Goal: Information Seeking & Learning: Learn about a topic

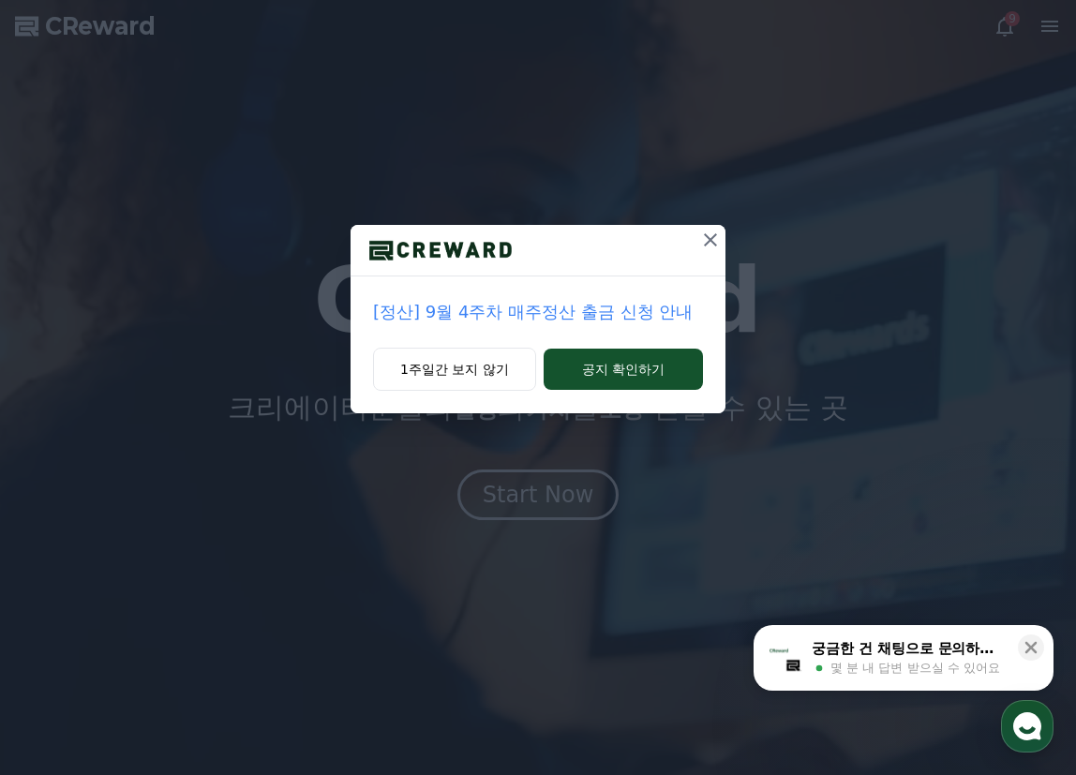
click at [903, 664] on span "몇 분 내 답변 받으실 수 있어요" at bounding box center [915, 668] width 170 height 17
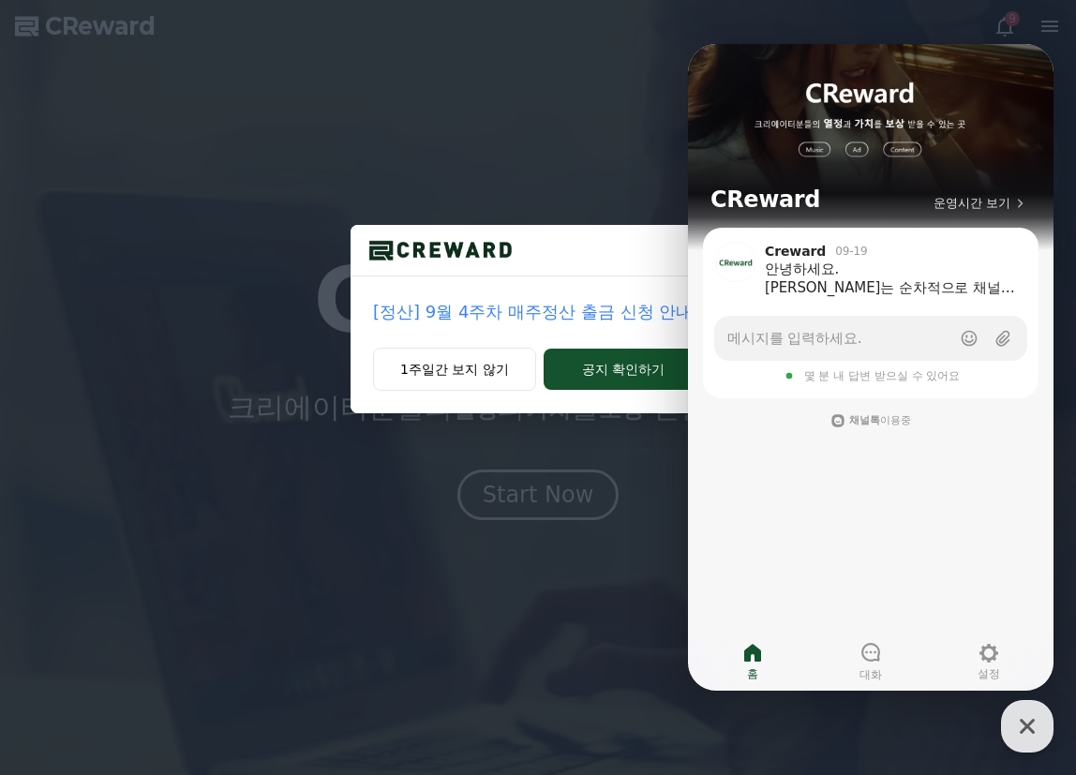
click at [828, 28] on div "[정산] 9월 4주차 매주정산 출금 신청 안내 1주일간 보지 않기 공지 확인하기" at bounding box center [538, 221] width 1076 height 443
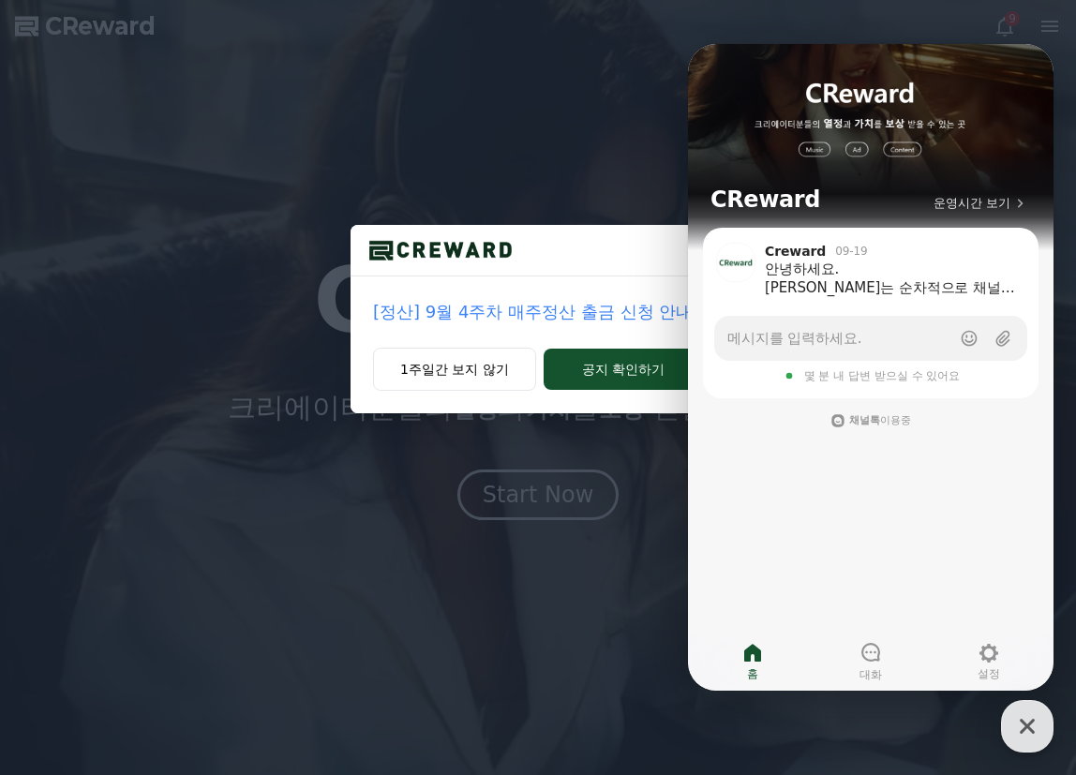
click at [668, 47] on div "[정산] 9월 4주차 매주정산 출금 신청 안내 1주일간 보지 않기 공지 확인하기" at bounding box center [538, 221] width 1076 height 443
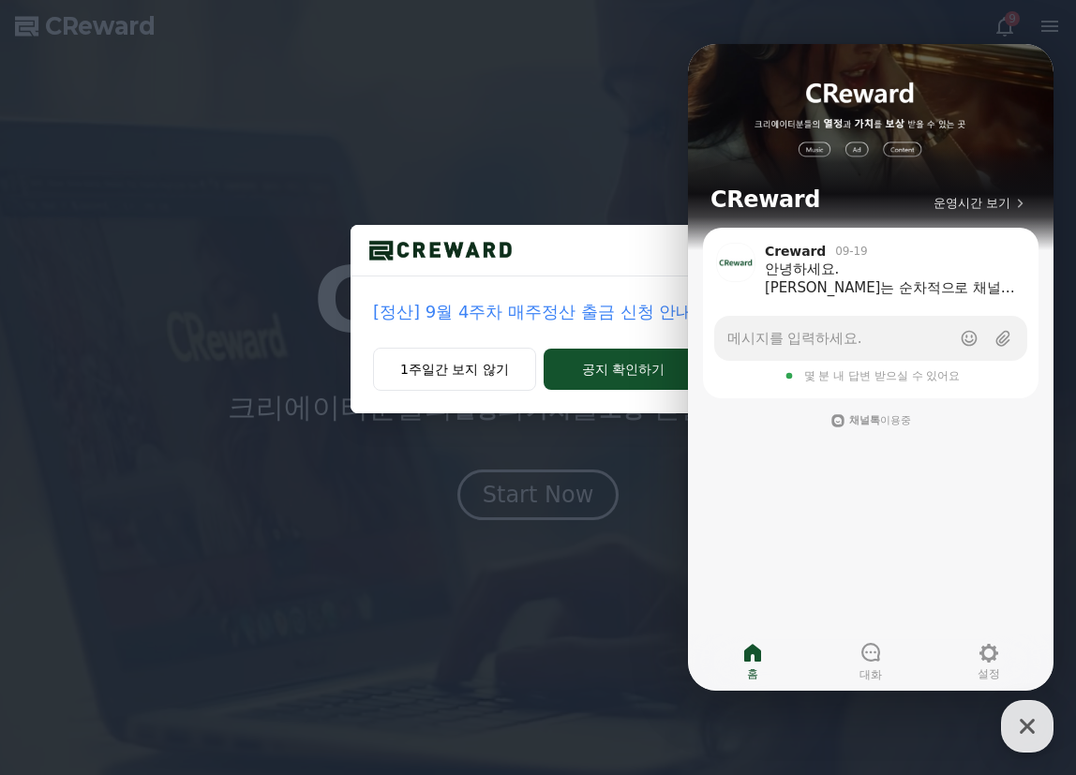
click at [587, 486] on div "[정산] 9월 4주차 매주정산 출금 신청 안내 1주일간 보지 않기 공지 확인하기" at bounding box center [538, 387] width 1076 height 775
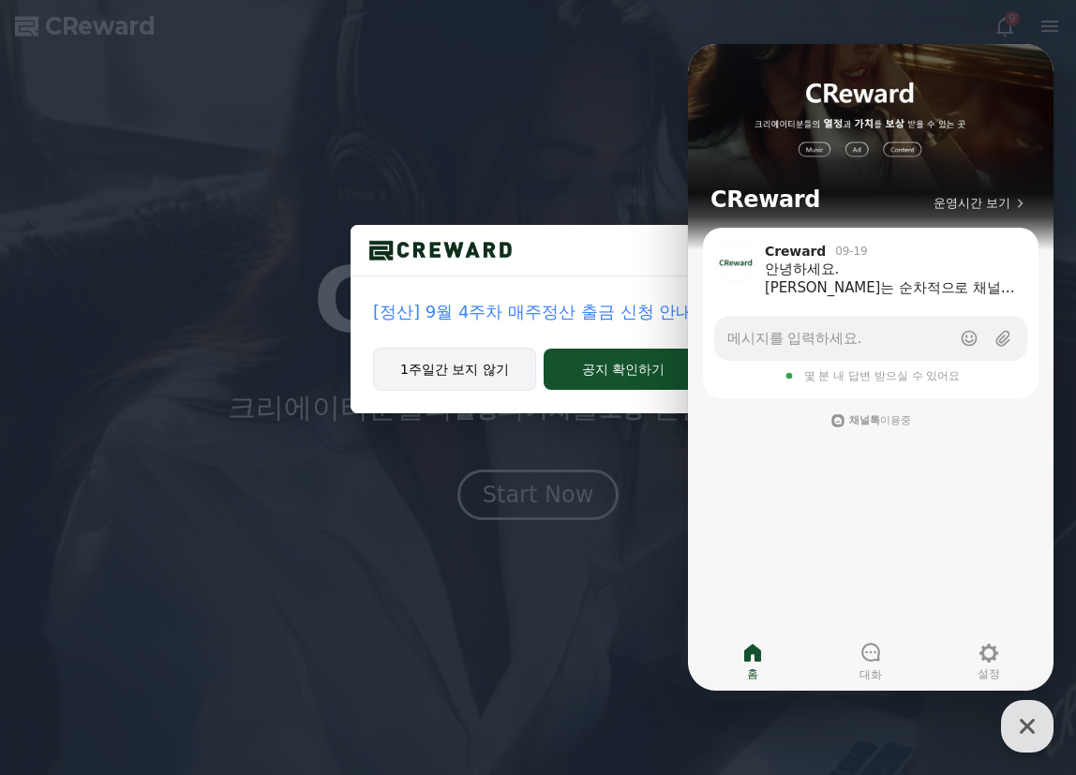
click at [479, 374] on button "1주일간 보지 않기" at bounding box center [454, 369] width 163 height 43
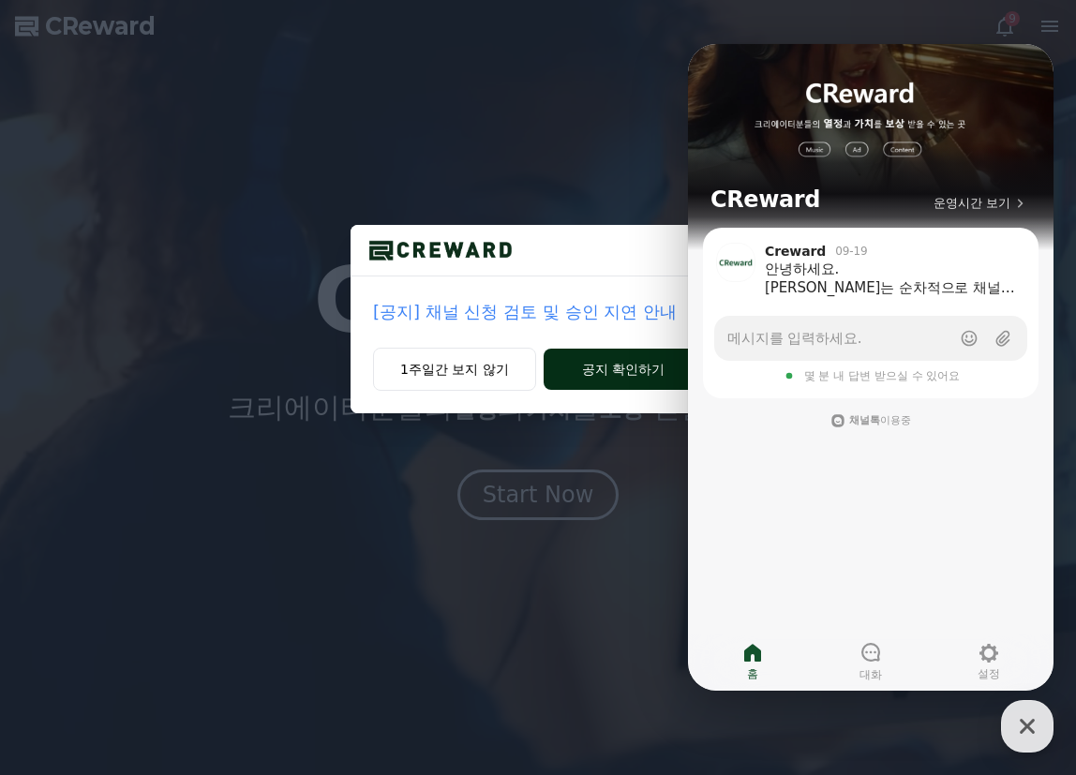
click at [630, 377] on button "공지 확인하기" at bounding box center [623, 369] width 159 height 41
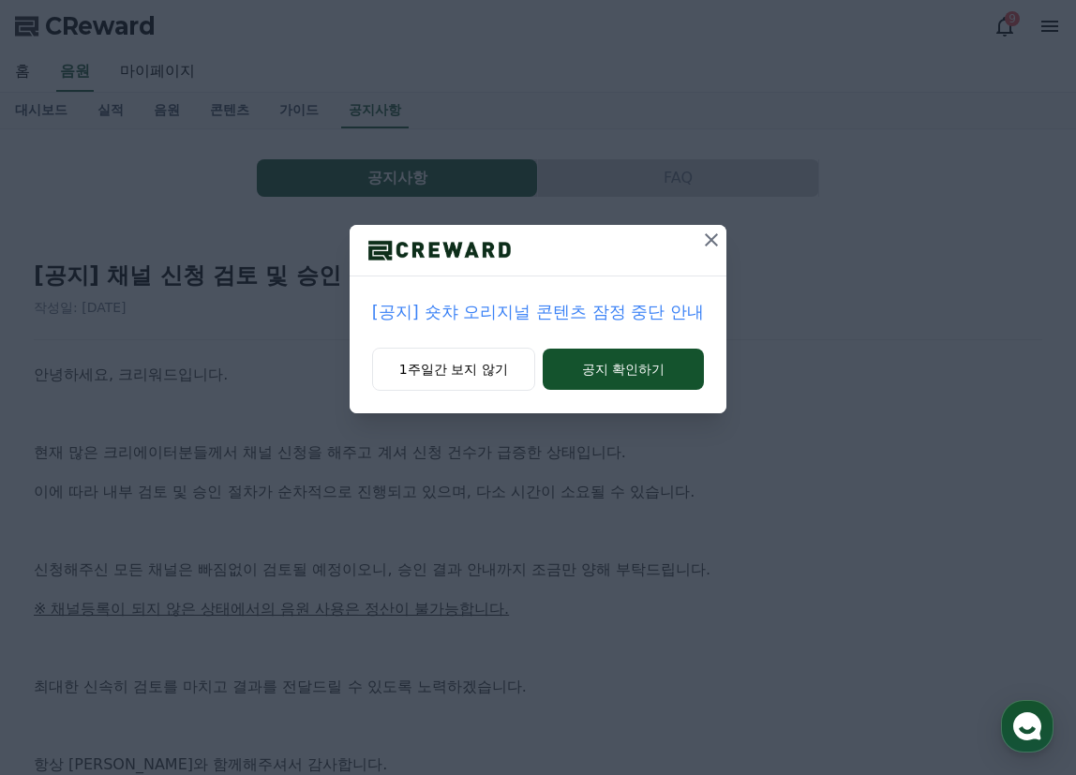
click at [709, 241] on icon at bounding box center [711, 240] width 22 height 22
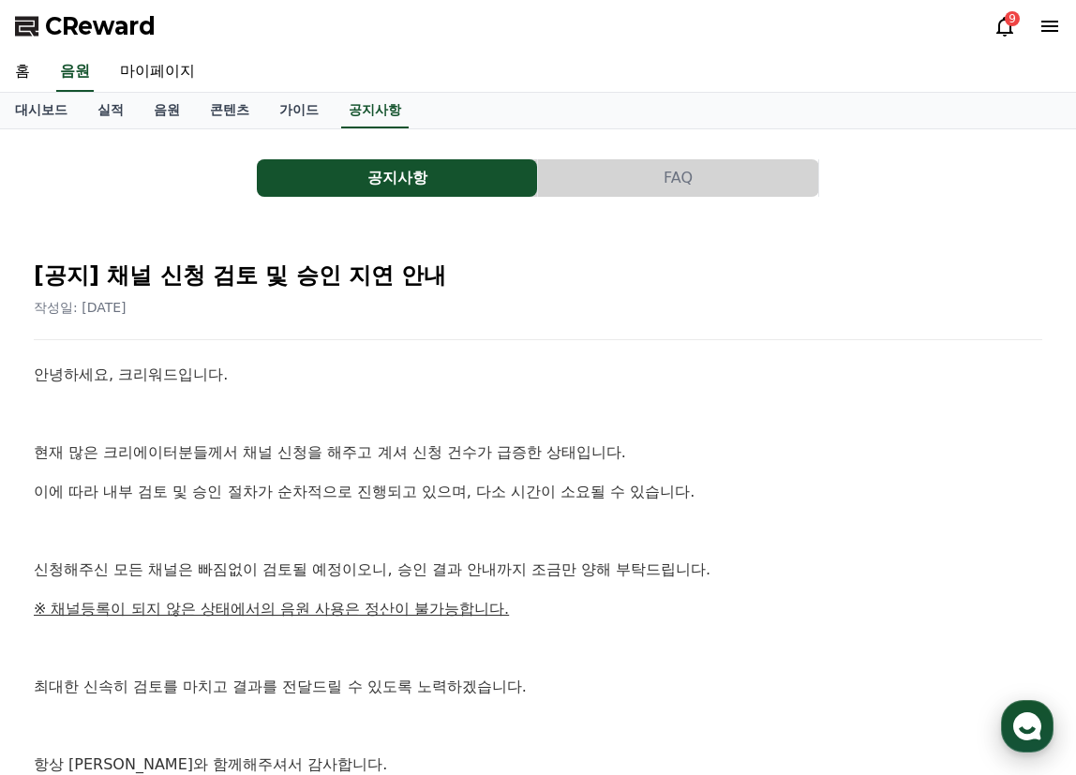
click at [1019, 718] on use "button" at bounding box center [1027, 726] width 28 height 28
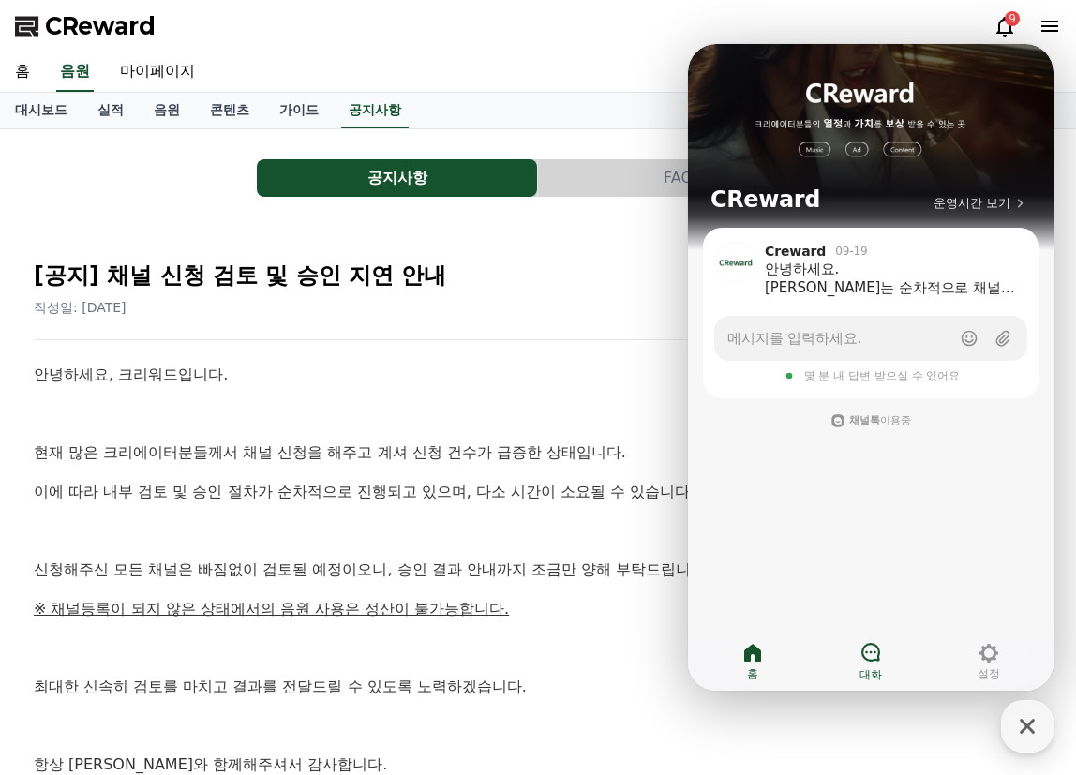
click at [877, 653] on icon at bounding box center [870, 652] width 22 height 22
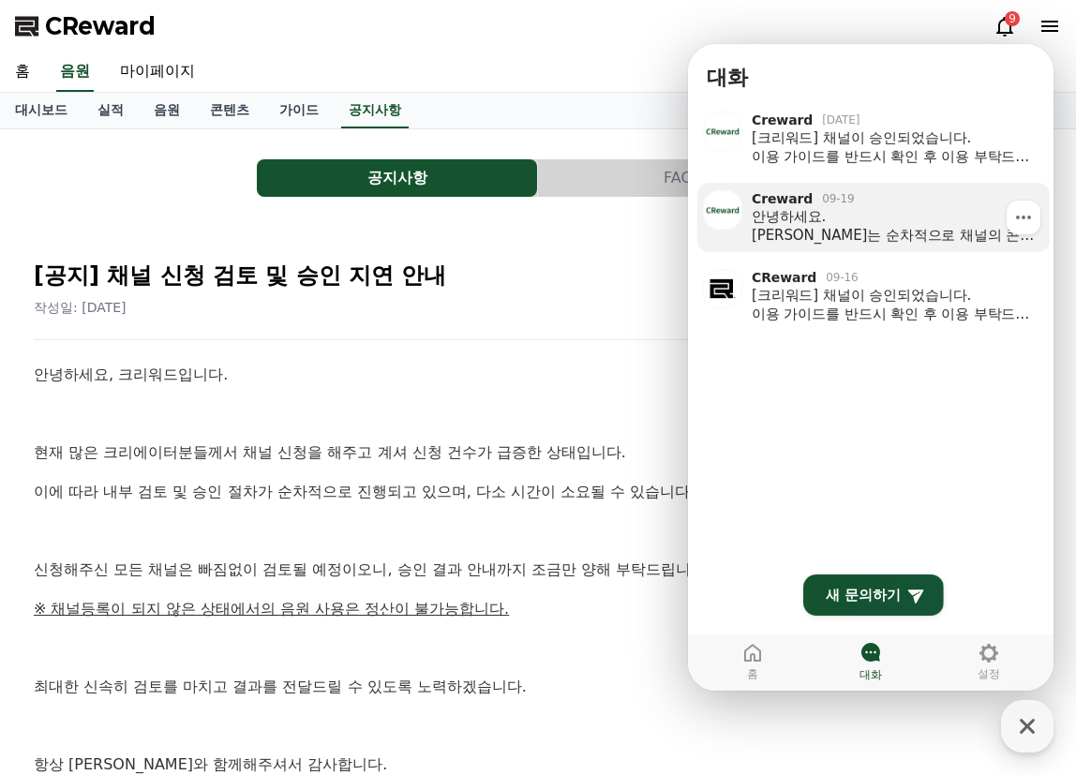
click at [903, 228] on div "안녕하세요. [PERSON_NAME]는 순차적으로 채널의 콘텐츠를 검토하여 승인 처리하고 있습니다. 다만, 최근 일부 플랫폼에서 이슈가 발생한…" at bounding box center [894, 225] width 285 height 37
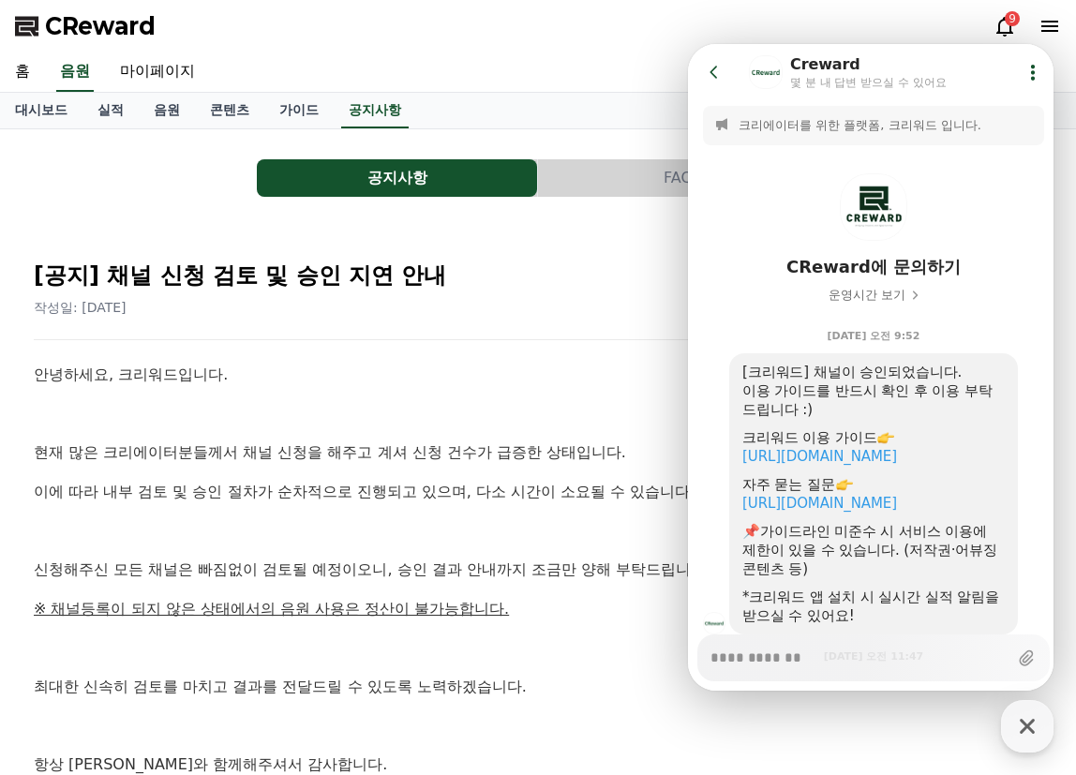
scroll to position [705, 0]
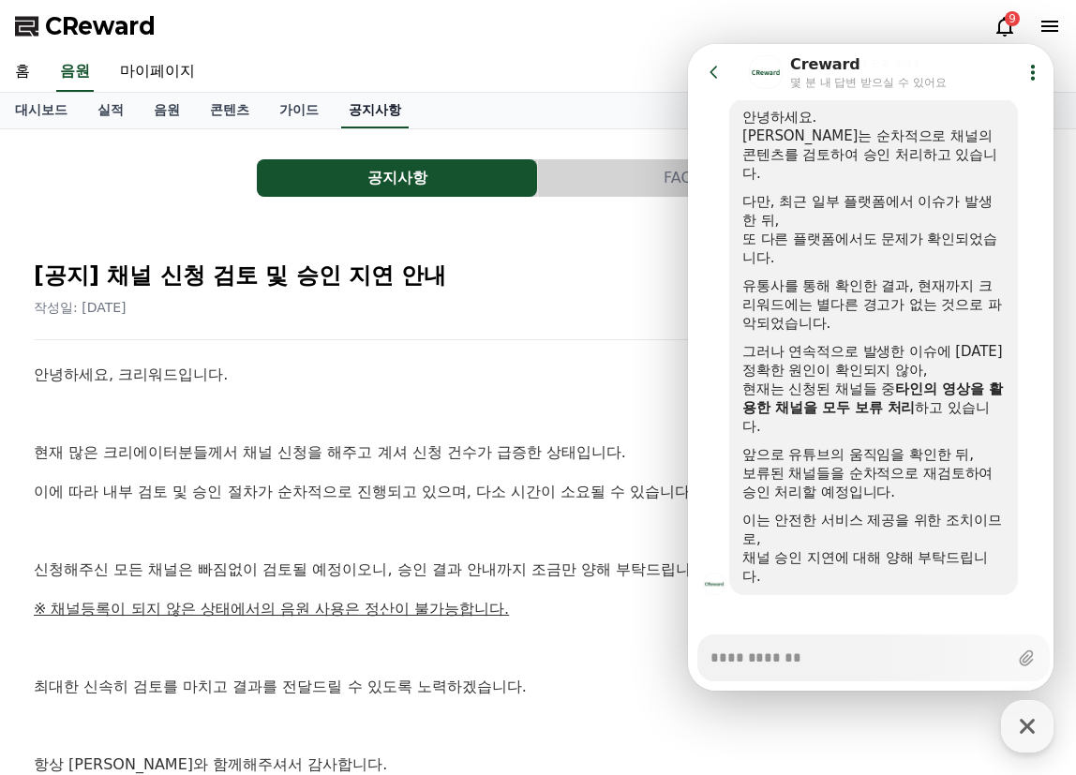
type textarea "*"
click at [381, 113] on link "공지사항" at bounding box center [374, 111] width 67 height 36
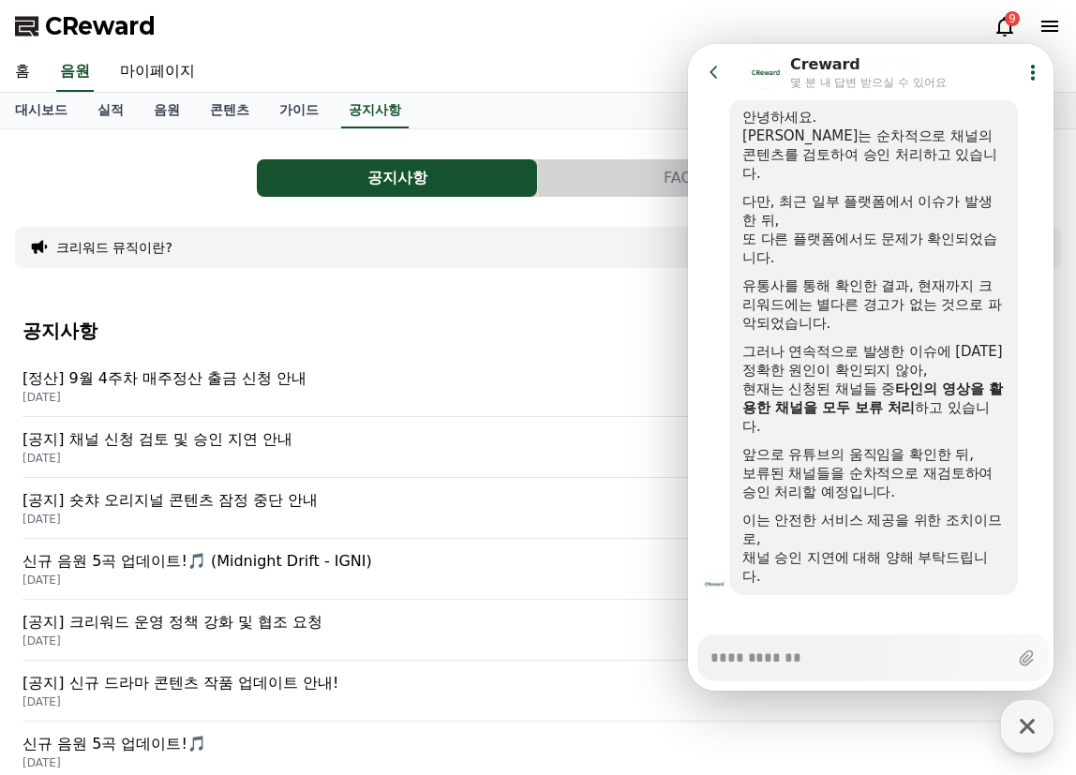
click at [713, 33] on div "CReward 9" at bounding box center [538, 26] width 1076 height 52
click at [709, 71] on icon at bounding box center [714, 72] width 19 height 19
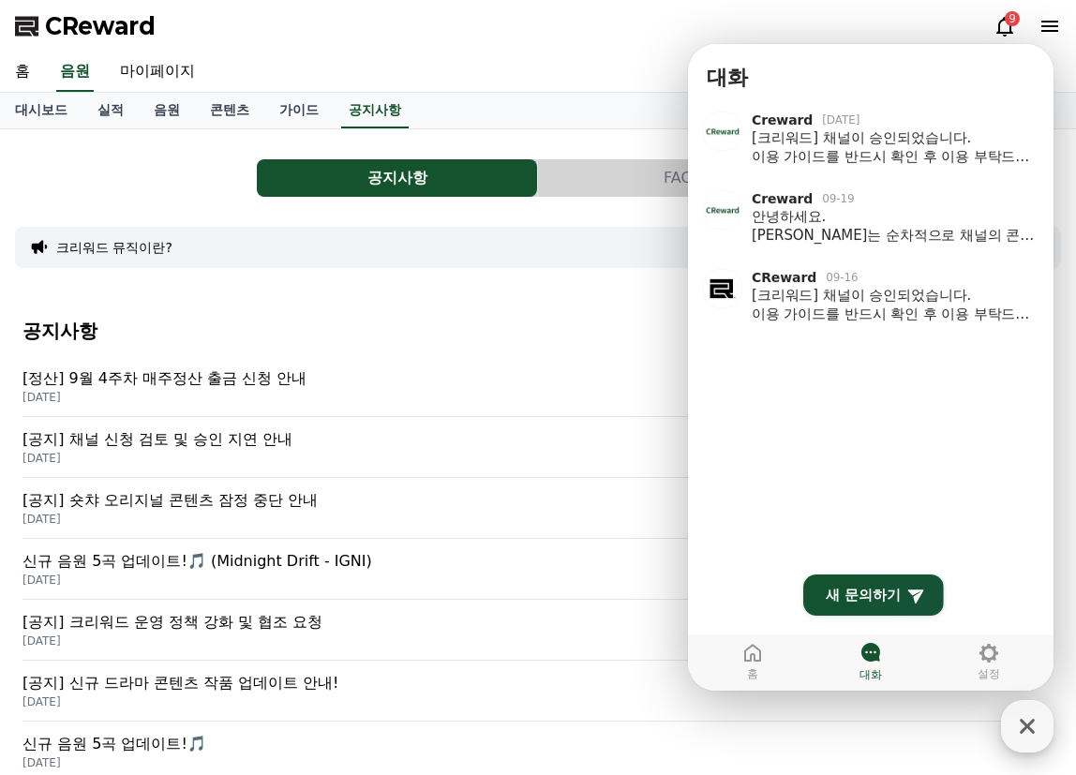
click at [1022, 731] on icon "button" at bounding box center [1027, 726] width 15 height 15
